Goal: Task Accomplishment & Management: Manage account settings

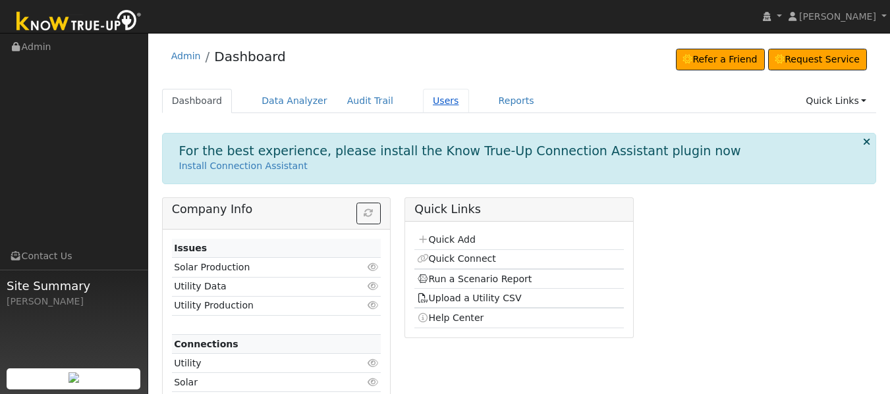
click at [426, 109] on link "Users" at bounding box center [446, 101] width 46 height 24
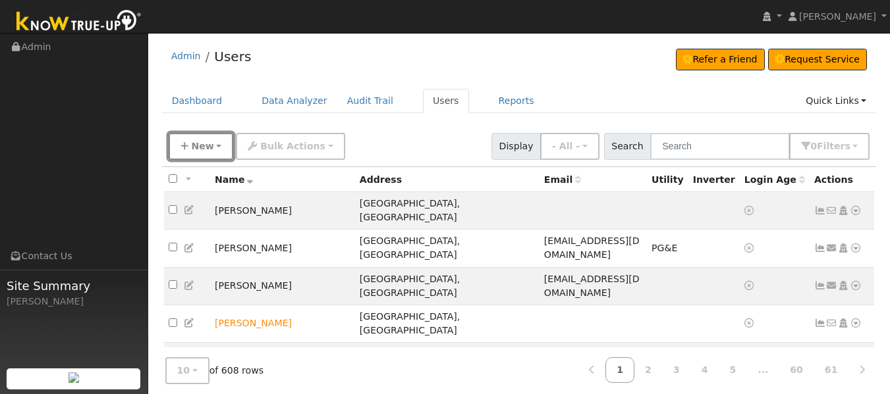
click at [200, 142] on span "New" at bounding box center [202, 146] width 22 height 11
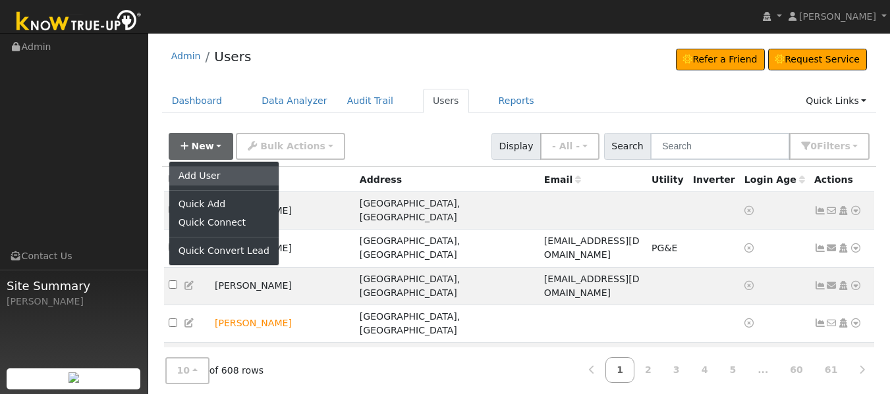
click at [207, 169] on link "Add User" at bounding box center [223, 176] width 109 height 18
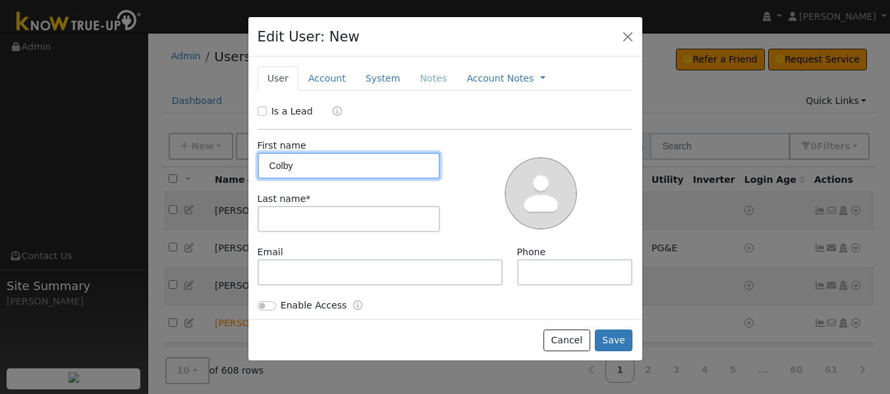
type input "Colby"
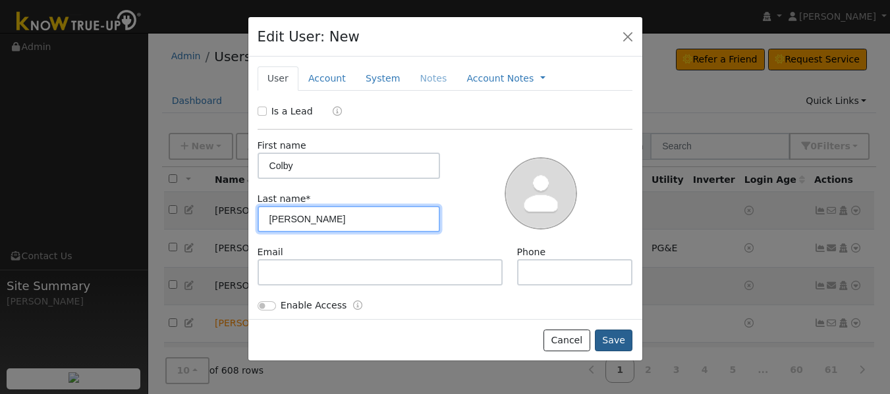
type input "[PERSON_NAME]"
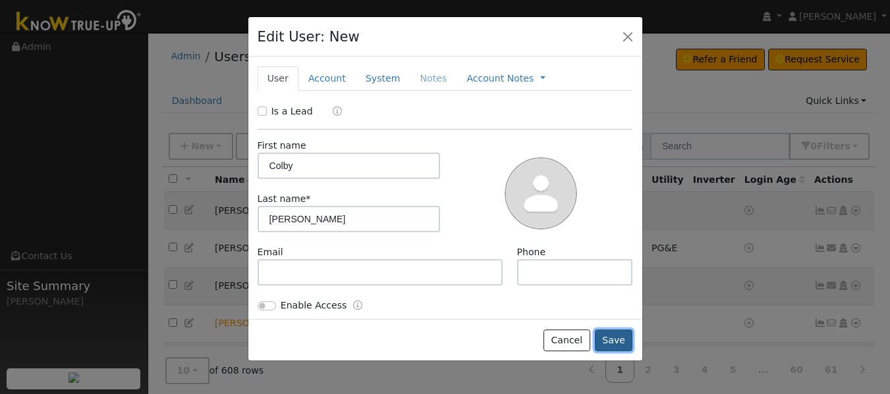
click at [624, 337] on button "Save" at bounding box center [614, 341] width 38 height 22
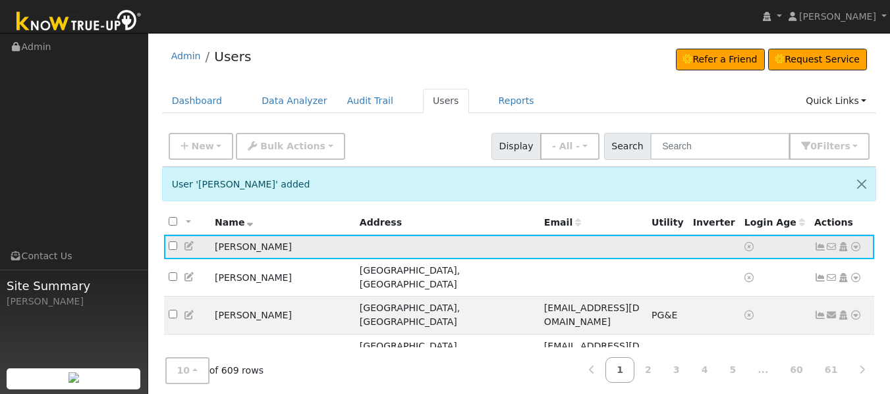
click at [859, 252] on icon at bounding box center [856, 246] width 12 height 9
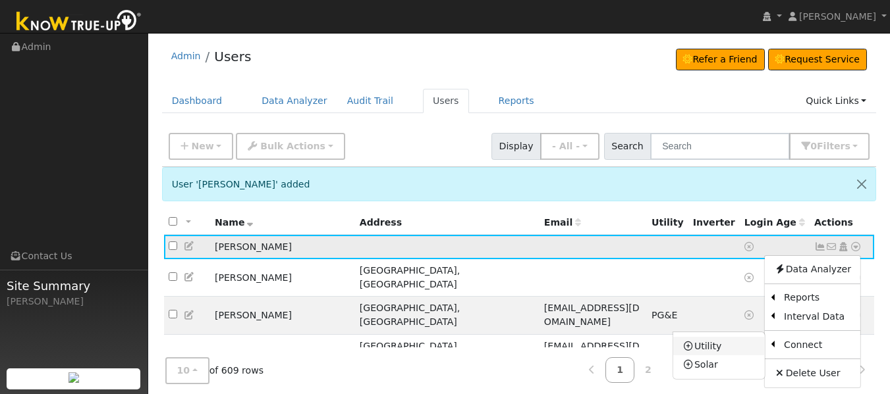
click at [710, 350] on link "Utility" at bounding box center [719, 346] width 92 height 18
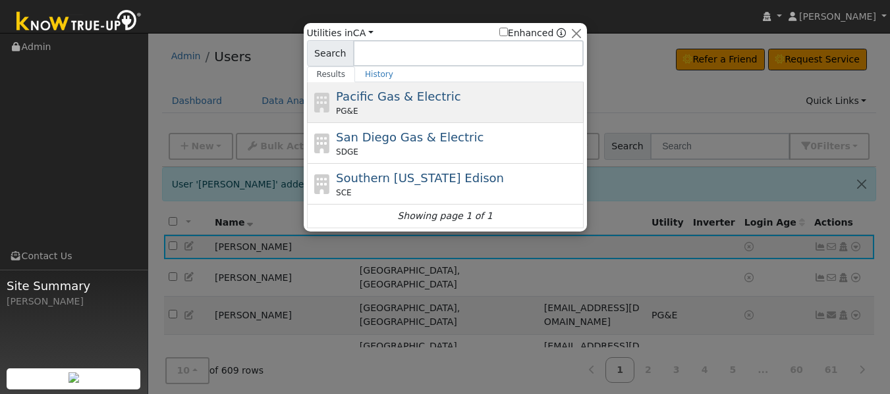
click at [380, 92] on span "Pacific Gas & Electric" at bounding box center [398, 97] width 124 height 14
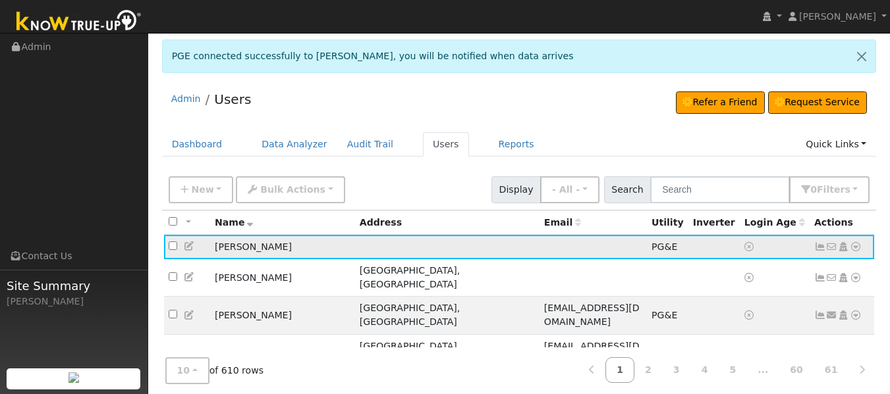
click at [819, 246] on icon at bounding box center [820, 246] width 12 height 9
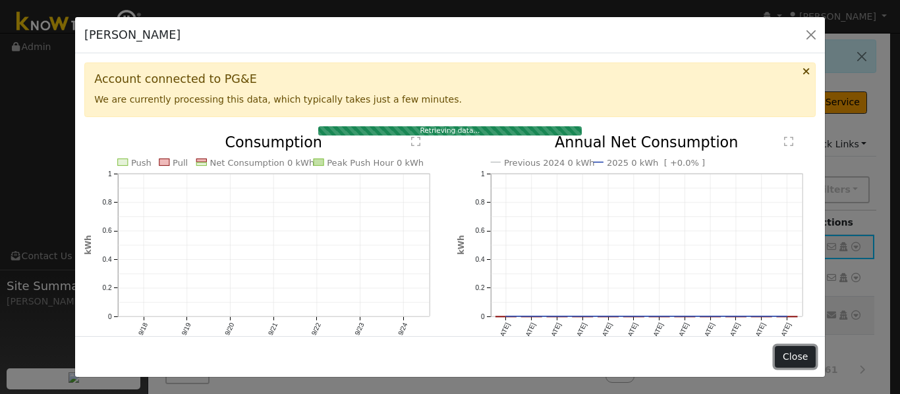
click at [810, 356] on button "Close" at bounding box center [794, 357] width 40 height 22
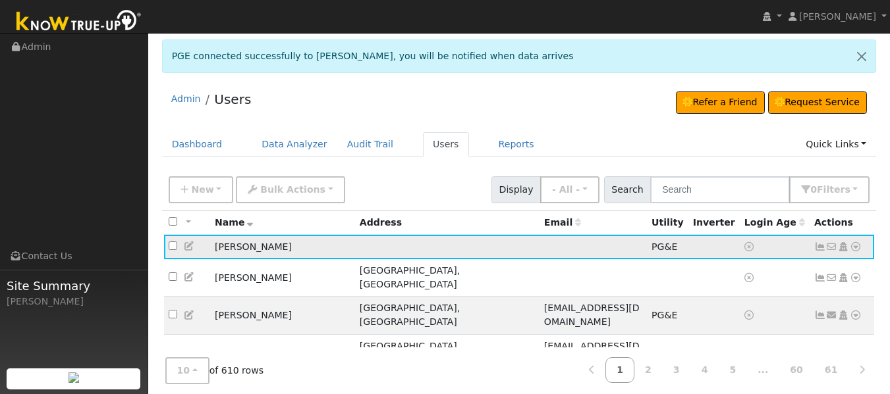
click at [817, 250] on icon at bounding box center [820, 246] width 12 height 9
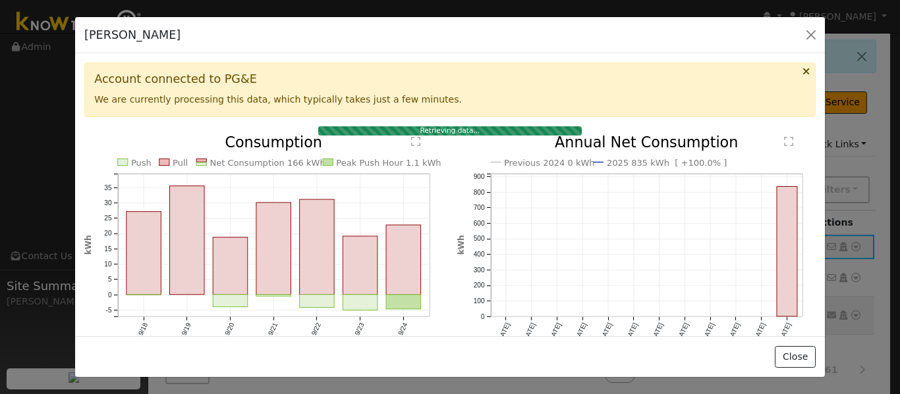
scroll to position [202, 0]
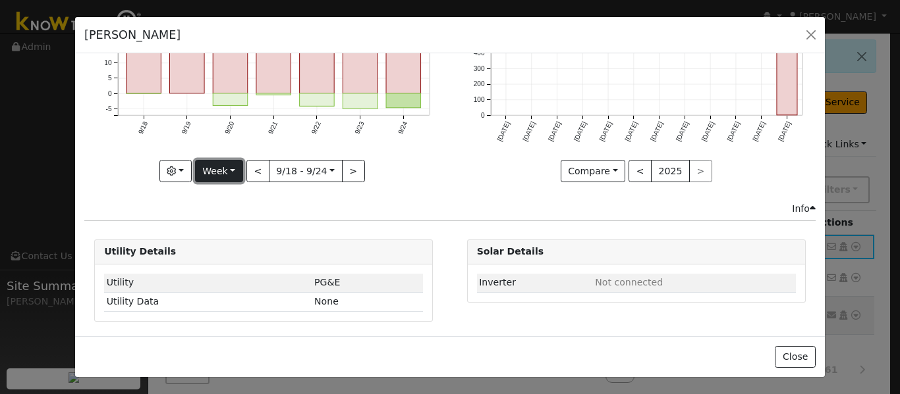
click at [219, 160] on button "Week" at bounding box center [219, 171] width 48 height 22
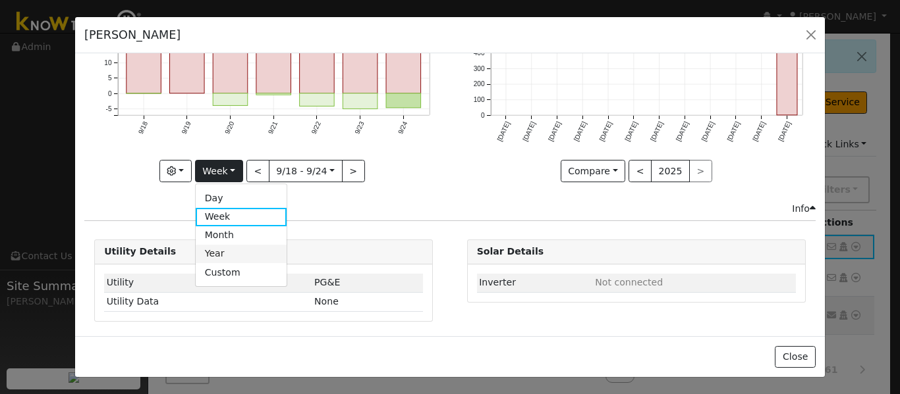
click at [223, 254] on link "Year" at bounding box center [242, 254] width 92 height 18
type input "2024-09-01"
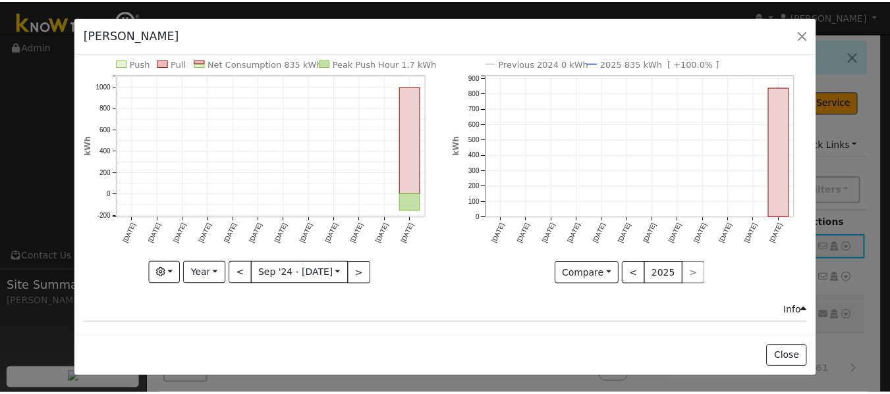
scroll to position [96, 0]
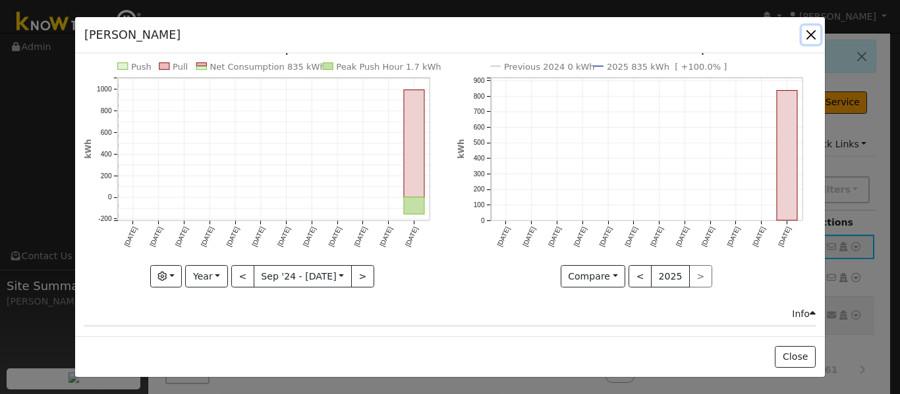
click at [809, 40] on button "button" at bounding box center [810, 35] width 18 height 18
